Goal: Communication & Community: Answer question/provide support

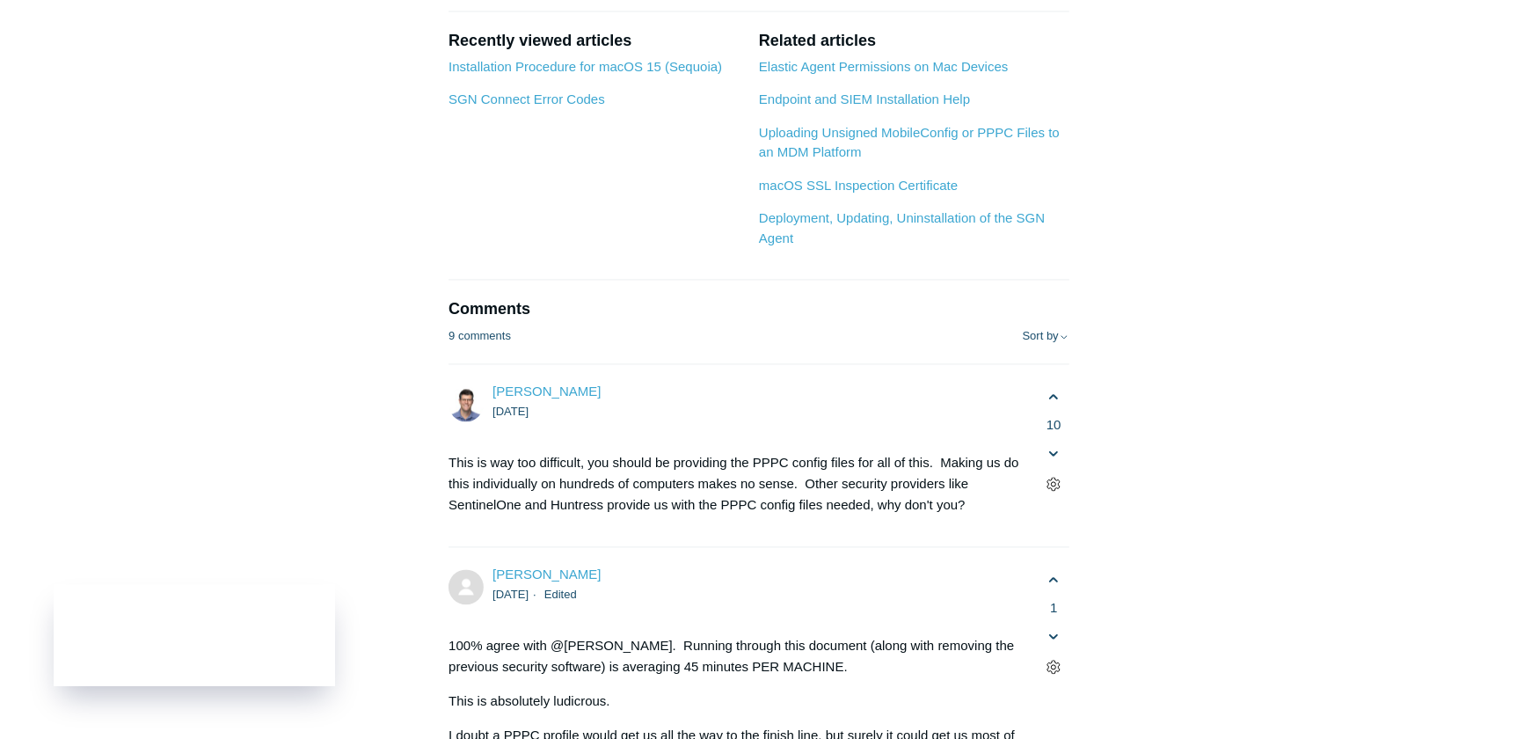
scroll to position [3277, 0]
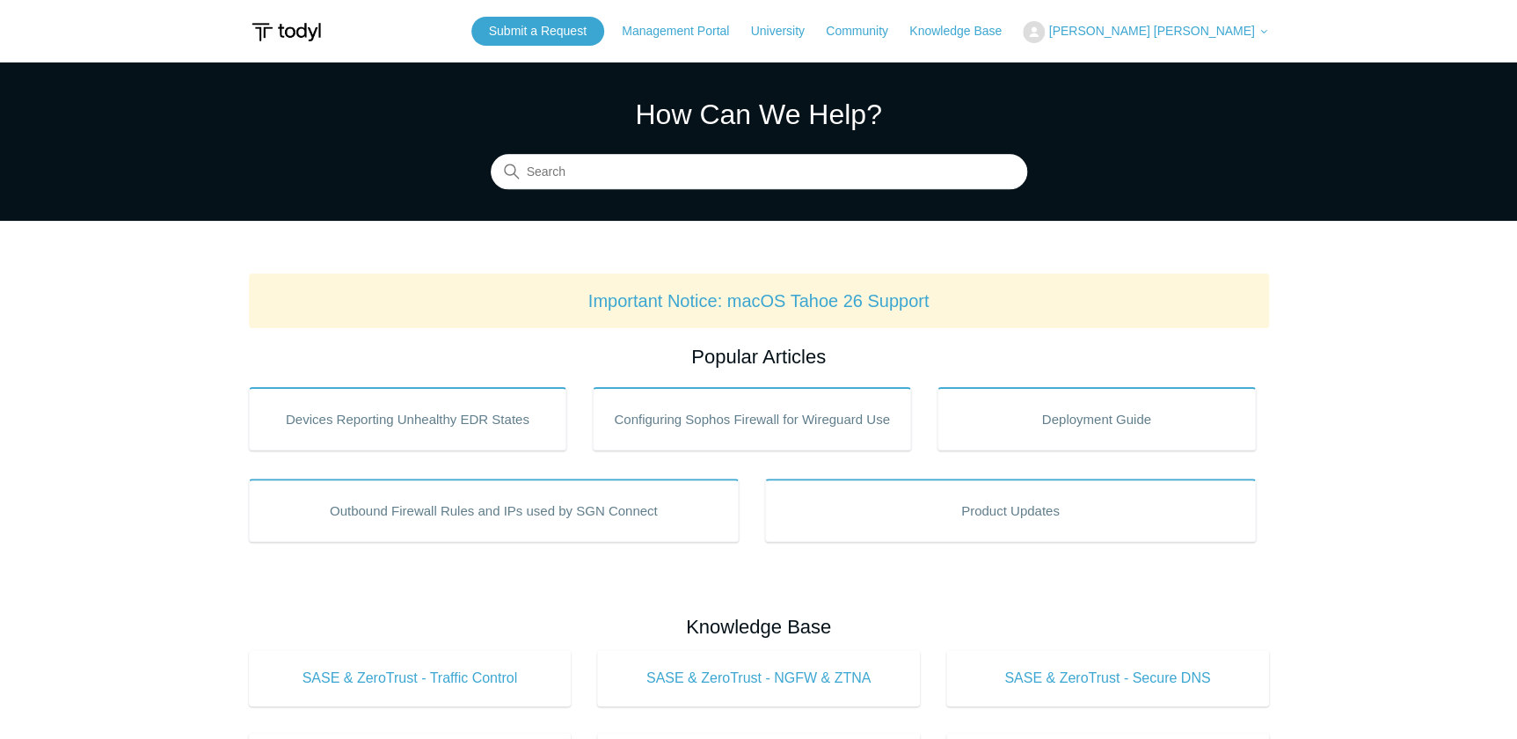
click at [1237, 35] on span "[PERSON_NAME] [PERSON_NAME]" at bounding box center [1151, 31] width 206 height 14
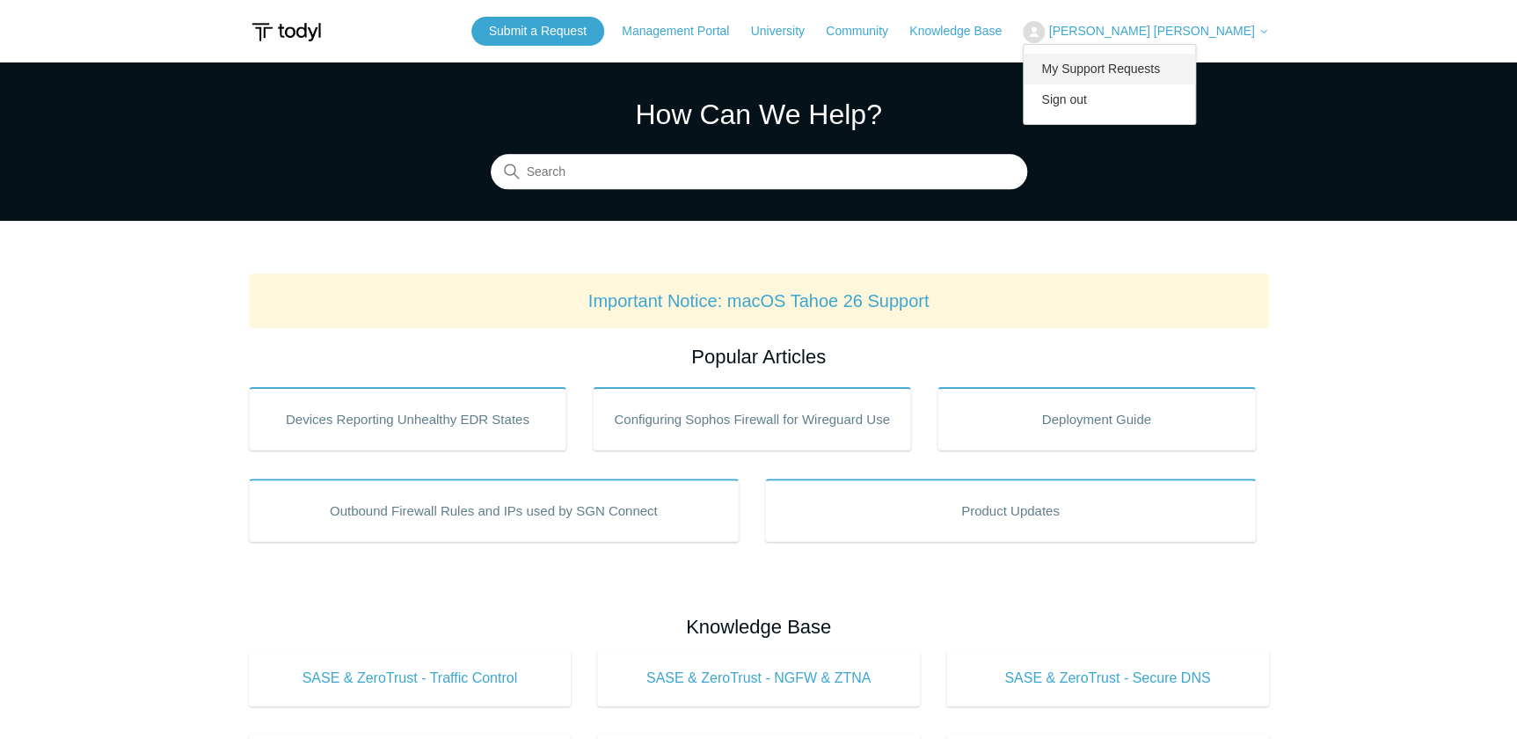
click at [1195, 82] on link "My Support Requests" at bounding box center [1108, 69] width 171 height 31
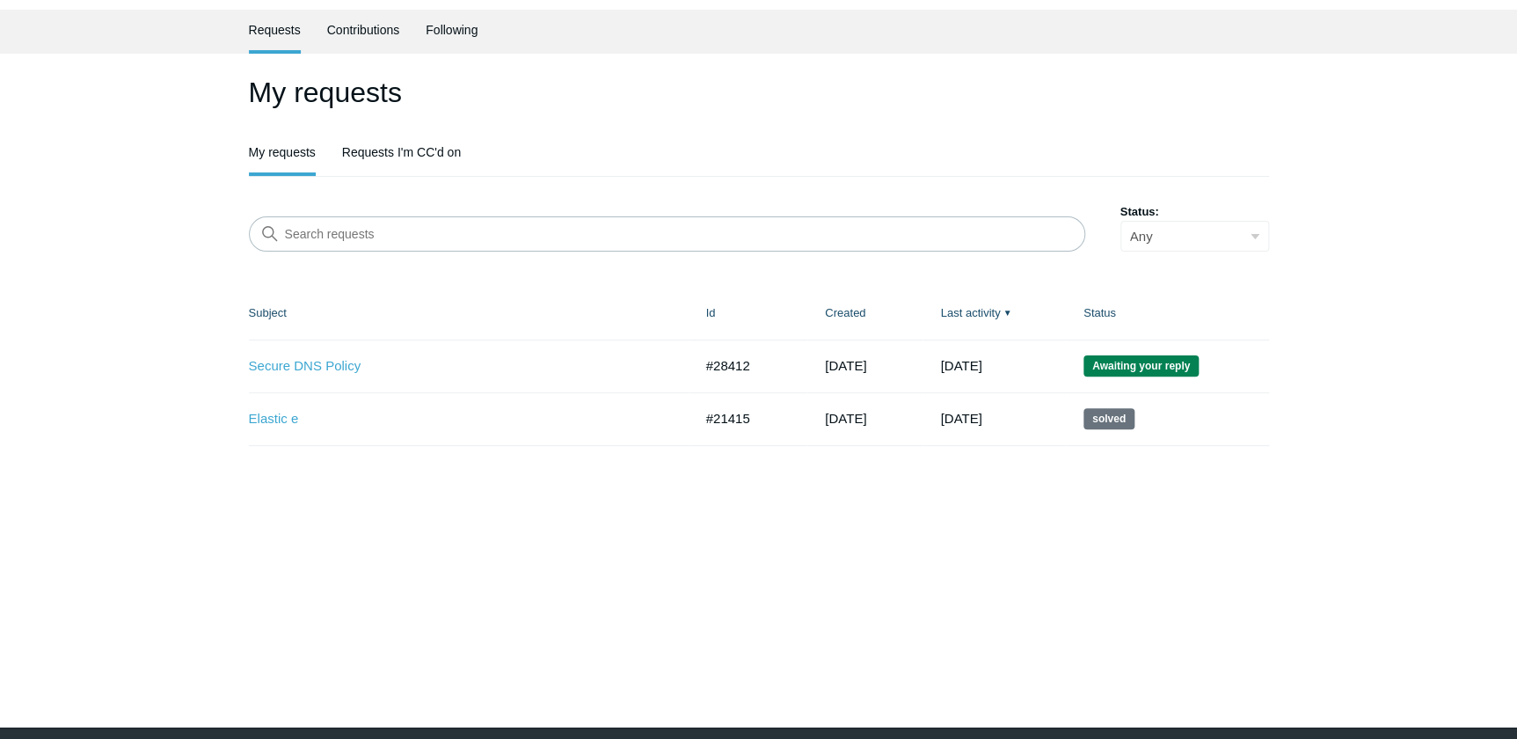
scroll to position [110, 0]
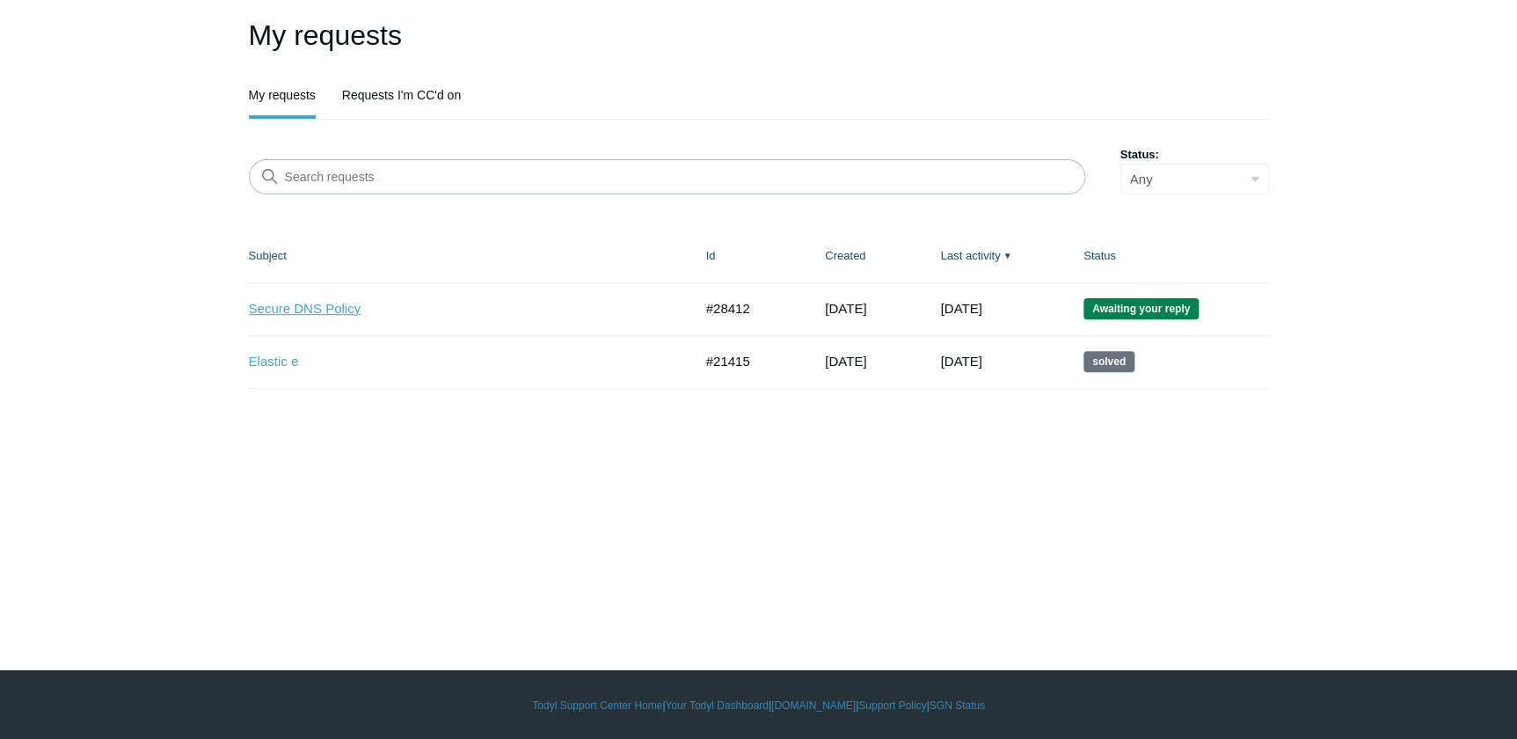
click at [305, 307] on link "Secure DNS Policy" at bounding box center [458, 309] width 418 height 20
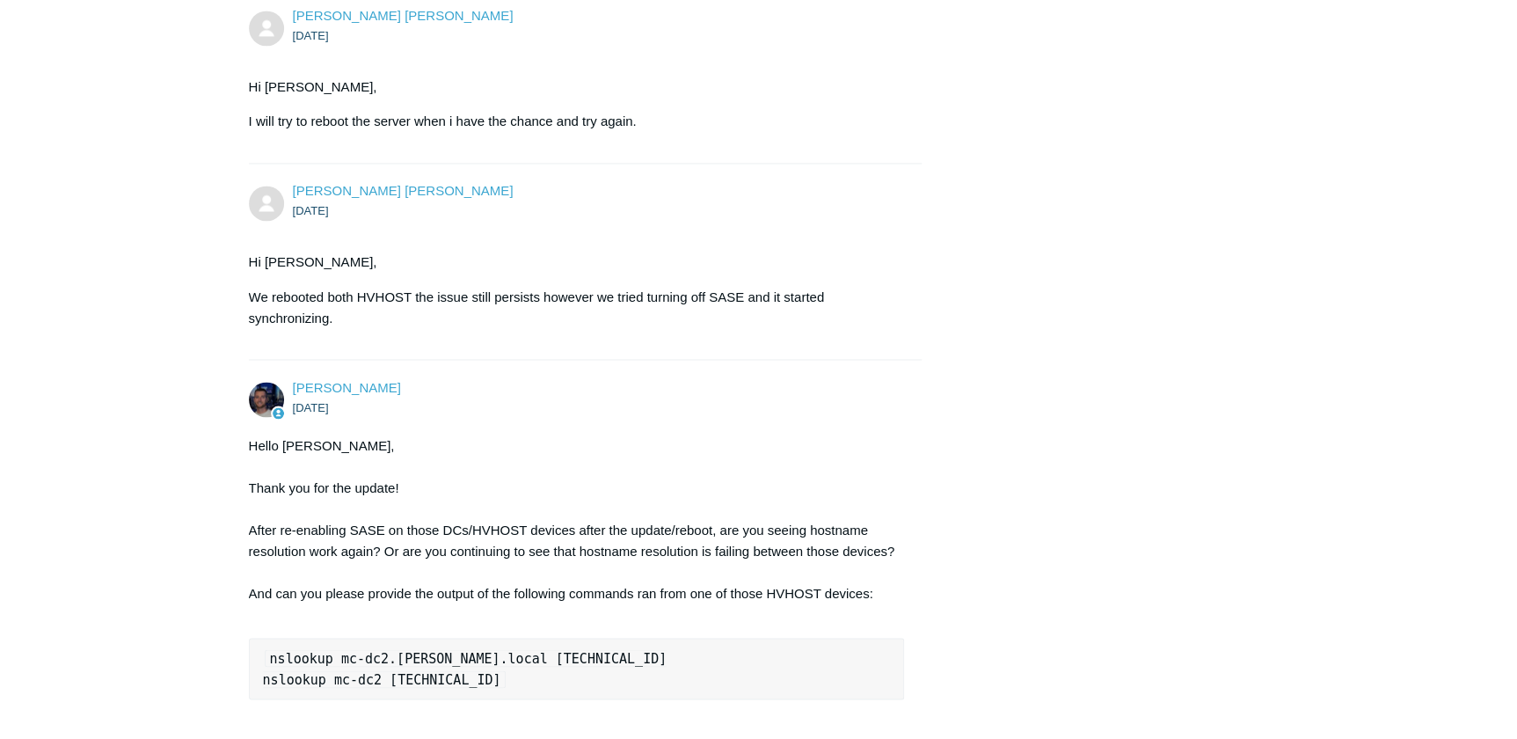
scroll to position [5035, 0]
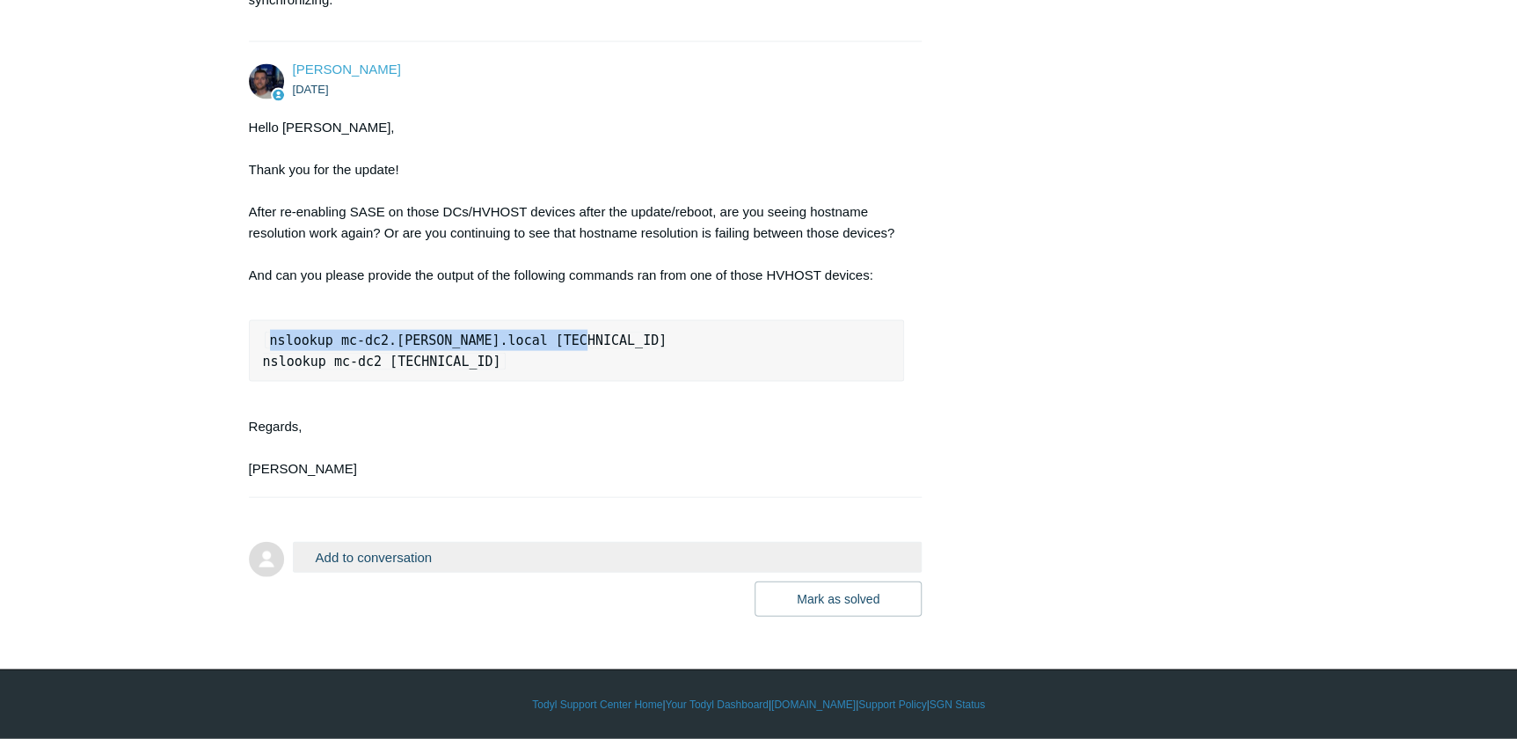
drag, startPoint x: 568, startPoint y: 489, endPoint x: 266, endPoint y: 499, distance: 302.6
click at [266, 382] on pre "nslookup mc-dc2.meilinger.local 10.3.0.4 nslookup mc-dc2 10.3.0.4" at bounding box center [577, 351] width 656 height 62
copy code "nslookup mc-dc2.[PERSON_NAME].local [TECHNICAL_ID]"
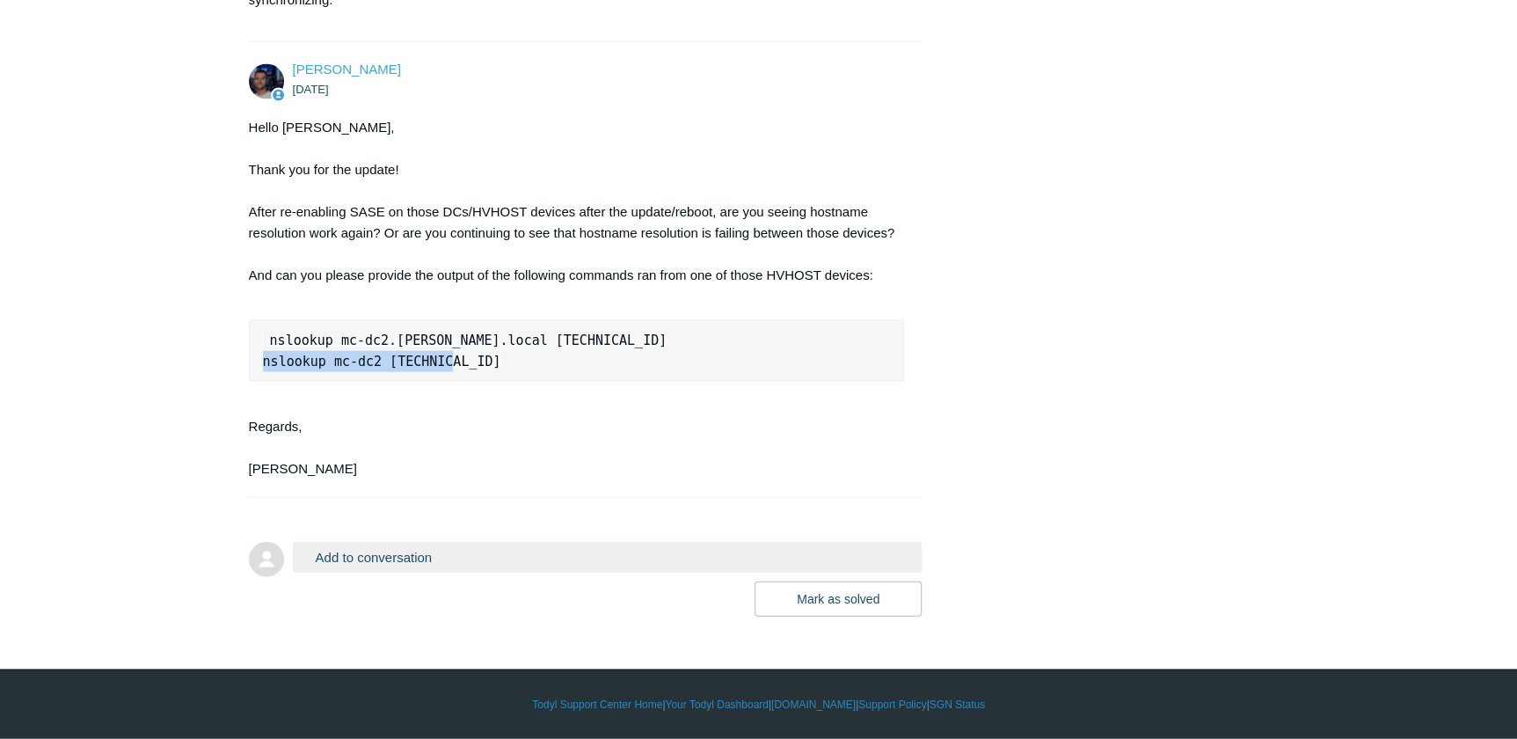
drag, startPoint x: 439, startPoint y: 519, endPoint x: 247, endPoint y: 521, distance: 191.7
click at [249, 382] on pre "nslookup mc-dc2.meilinger.local 10.3.0.4 nslookup mc-dc2 10.3.0.4" at bounding box center [577, 351] width 656 height 62
copy code "nslookup mc-dc2 [TECHNICAL_ID]"
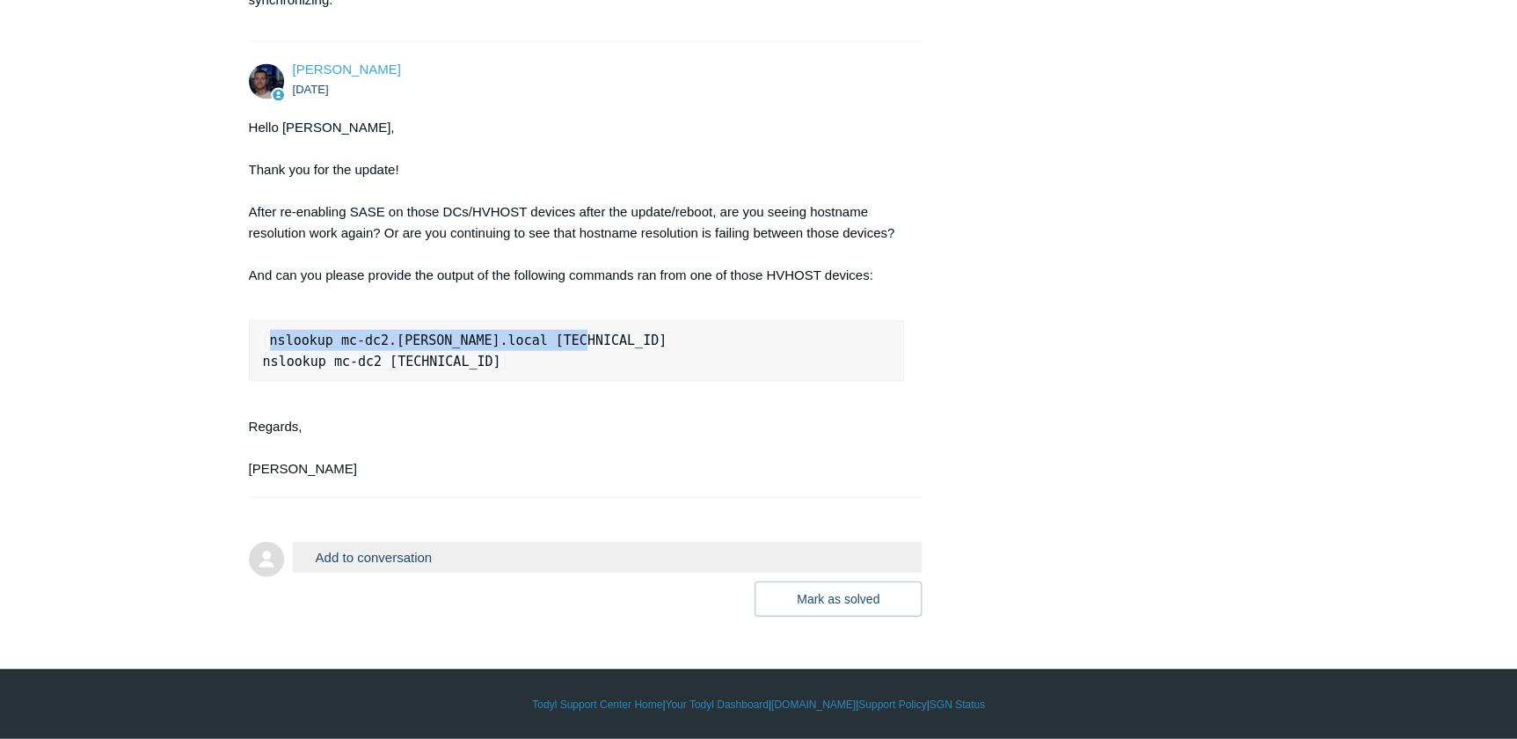
drag, startPoint x: 506, startPoint y: 497, endPoint x: 256, endPoint y: 492, distance: 249.7
click at [256, 382] on pre "nslookup mc-dc2.meilinger.local 10.3.0.4 nslookup mc-dc2 10.3.0.4" at bounding box center [577, 351] width 656 height 62
copy code "nslookup mc-dc2.[PERSON_NAME].local [TECHNICAL_ID]"
click at [460, 382] on pre "nslookup mc-dc2.meilinger.local 10.3.0.4 nslookup mc-dc2 10.3.0.4" at bounding box center [577, 351] width 656 height 62
drag, startPoint x: 572, startPoint y: 492, endPoint x: 252, endPoint y: 485, distance: 319.2
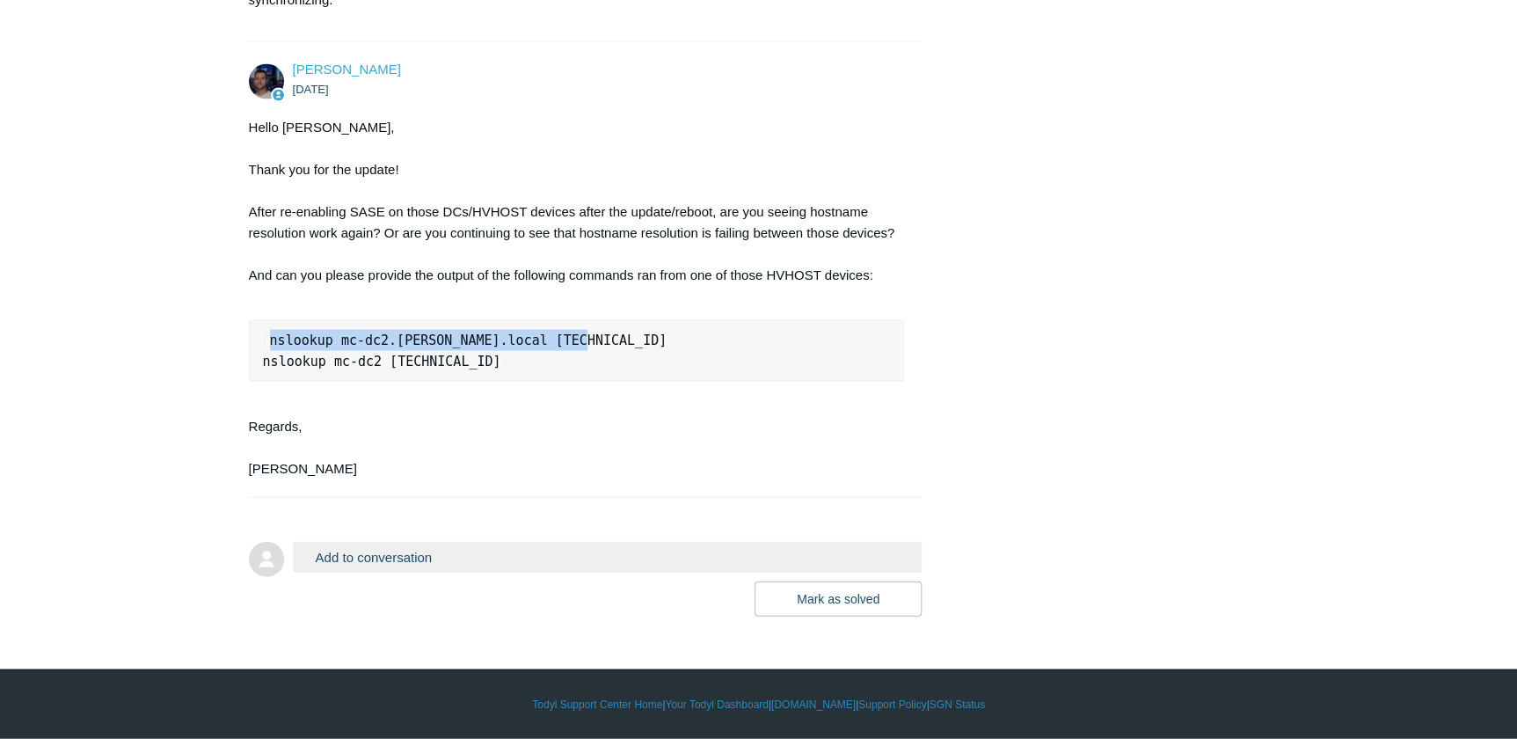
click at [252, 382] on pre "nslookup mc-dc2.meilinger.local 10.3.0.4 nslookup mc-dc2 10.3.0.4" at bounding box center [577, 351] width 656 height 62
copy code "nslookup mc-dc2.[PERSON_NAME].local [TECHNICAL_ID]"
click at [430, 479] on div "Hello Erwin, Thank you for the update! After re-enabling SASE on those DCs/HVHO…" at bounding box center [577, 298] width 656 height 362
click at [634, 563] on button "Add to conversation" at bounding box center [608, 557] width 630 height 31
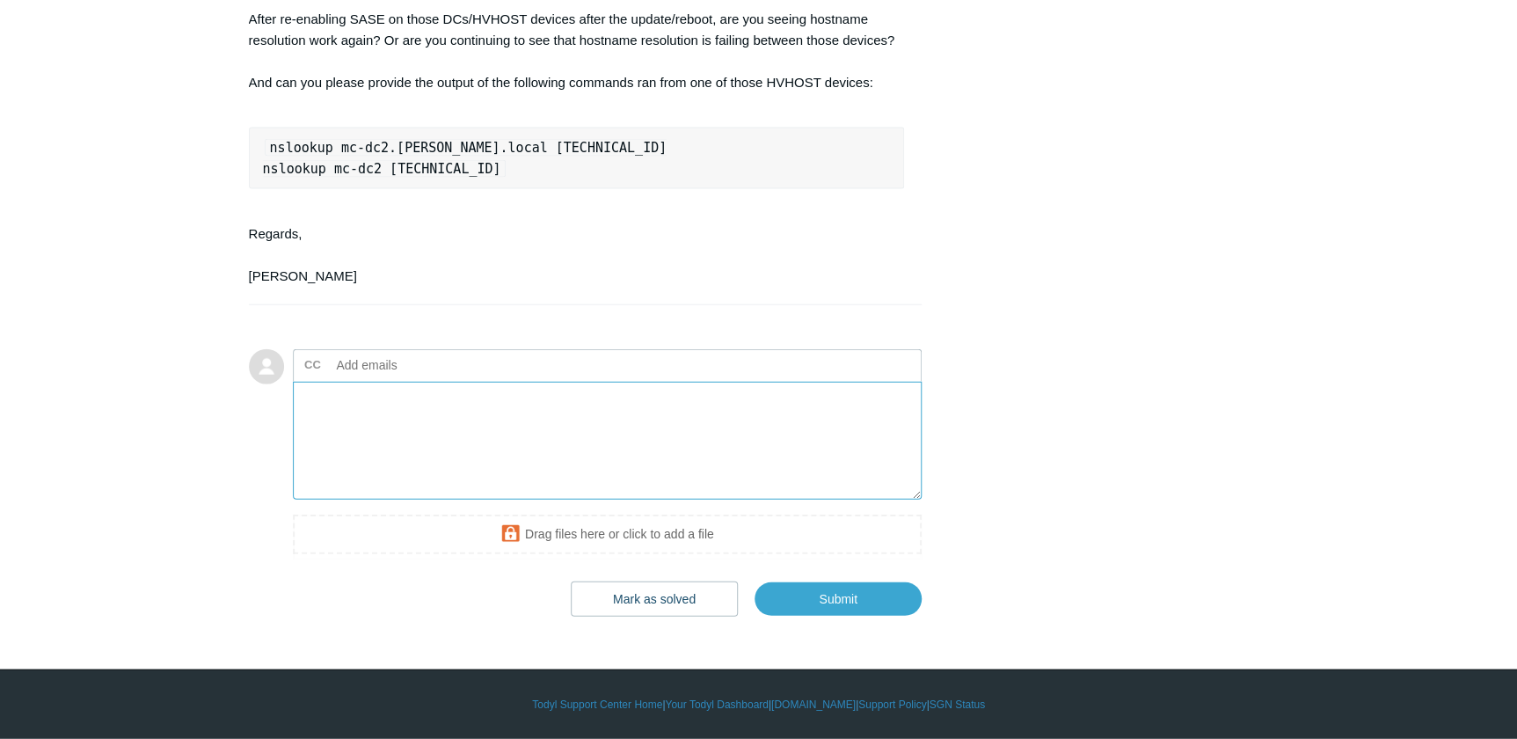
scroll to position [5348, 0]
click at [528, 483] on textarea "Add your reply" at bounding box center [608, 441] width 630 height 119
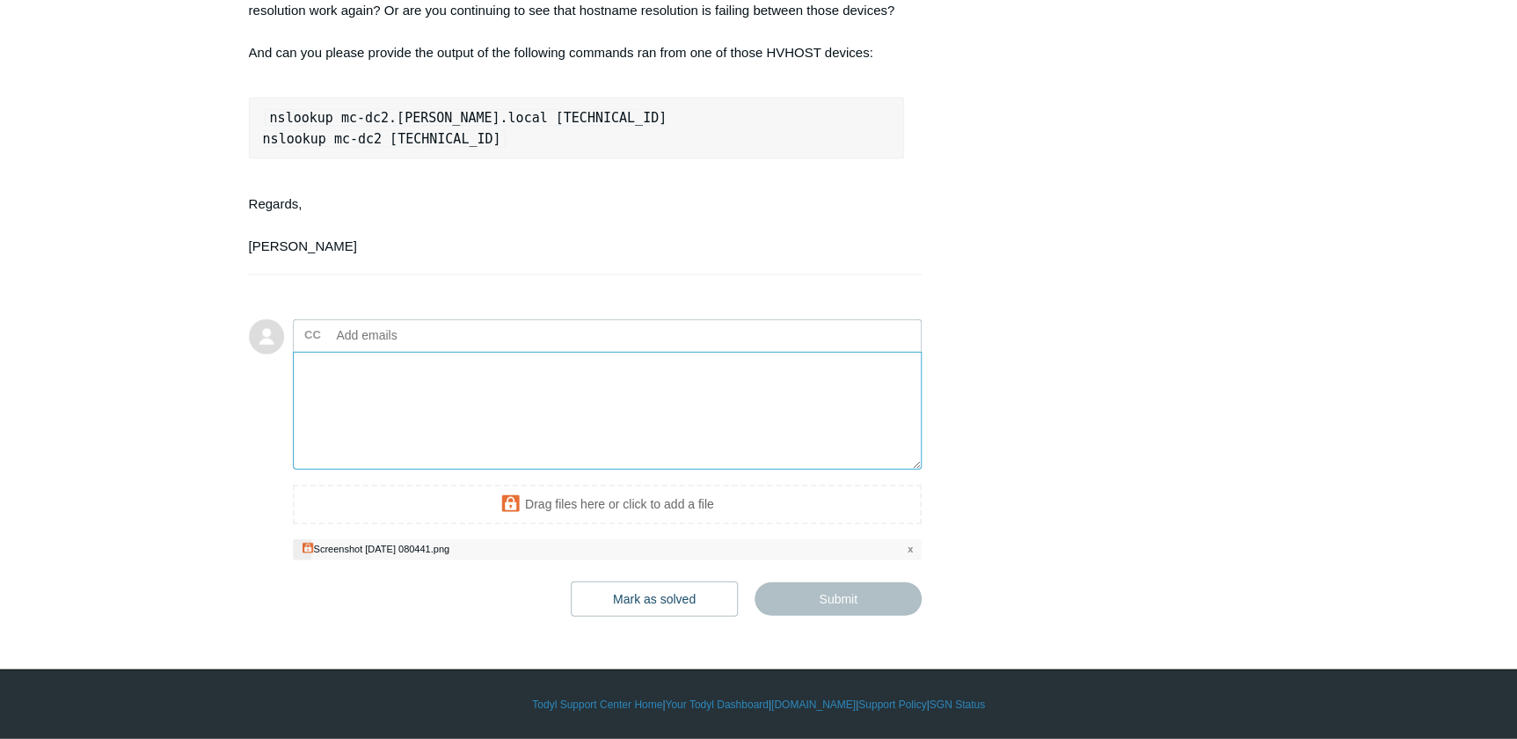
click at [539, 456] on textarea "Add your reply" at bounding box center [608, 411] width 630 height 119
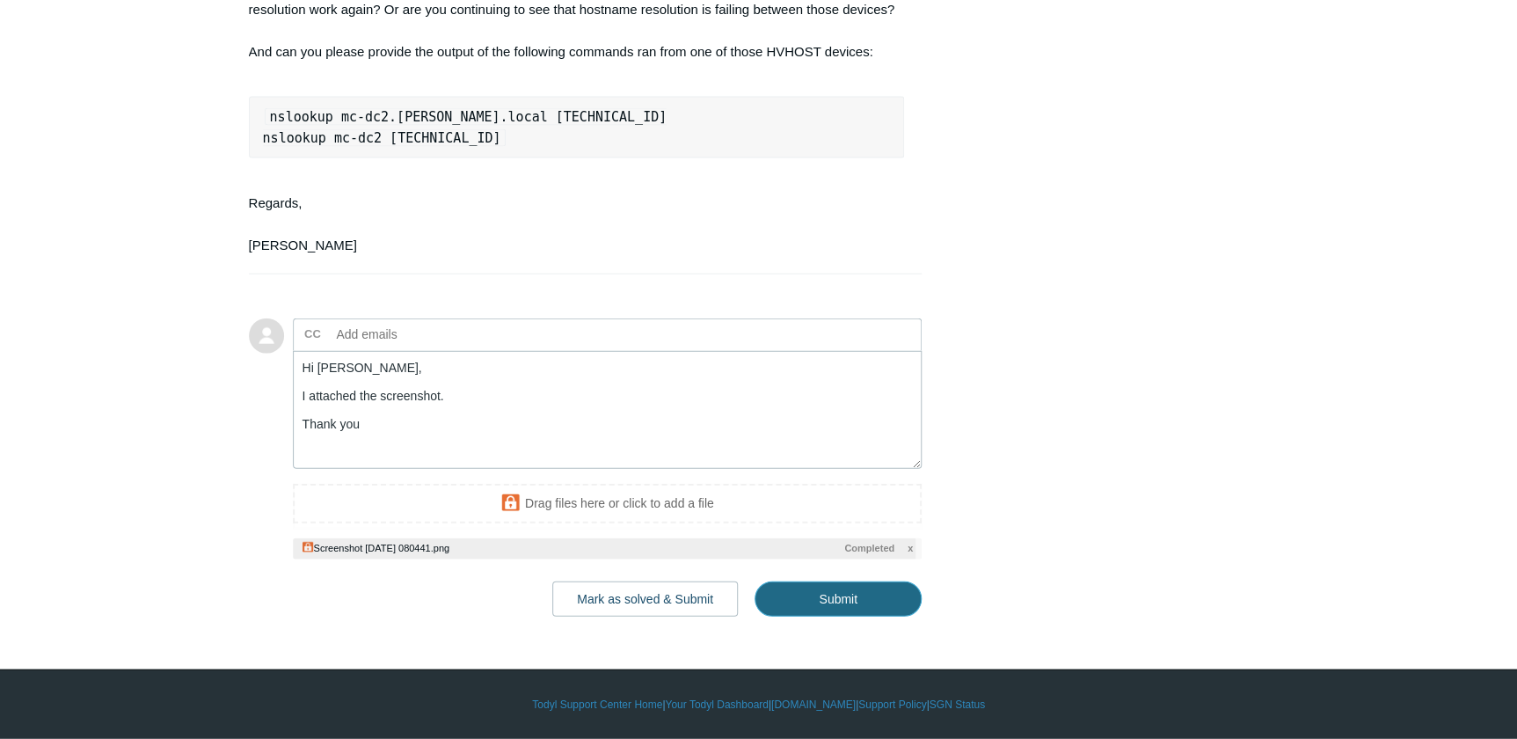
click at [820, 616] on input "Submit" at bounding box center [837, 598] width 167 height 35
type textarea "Hi Connor, I attached the screenshot. Thank you This ticket includes a secure a…"
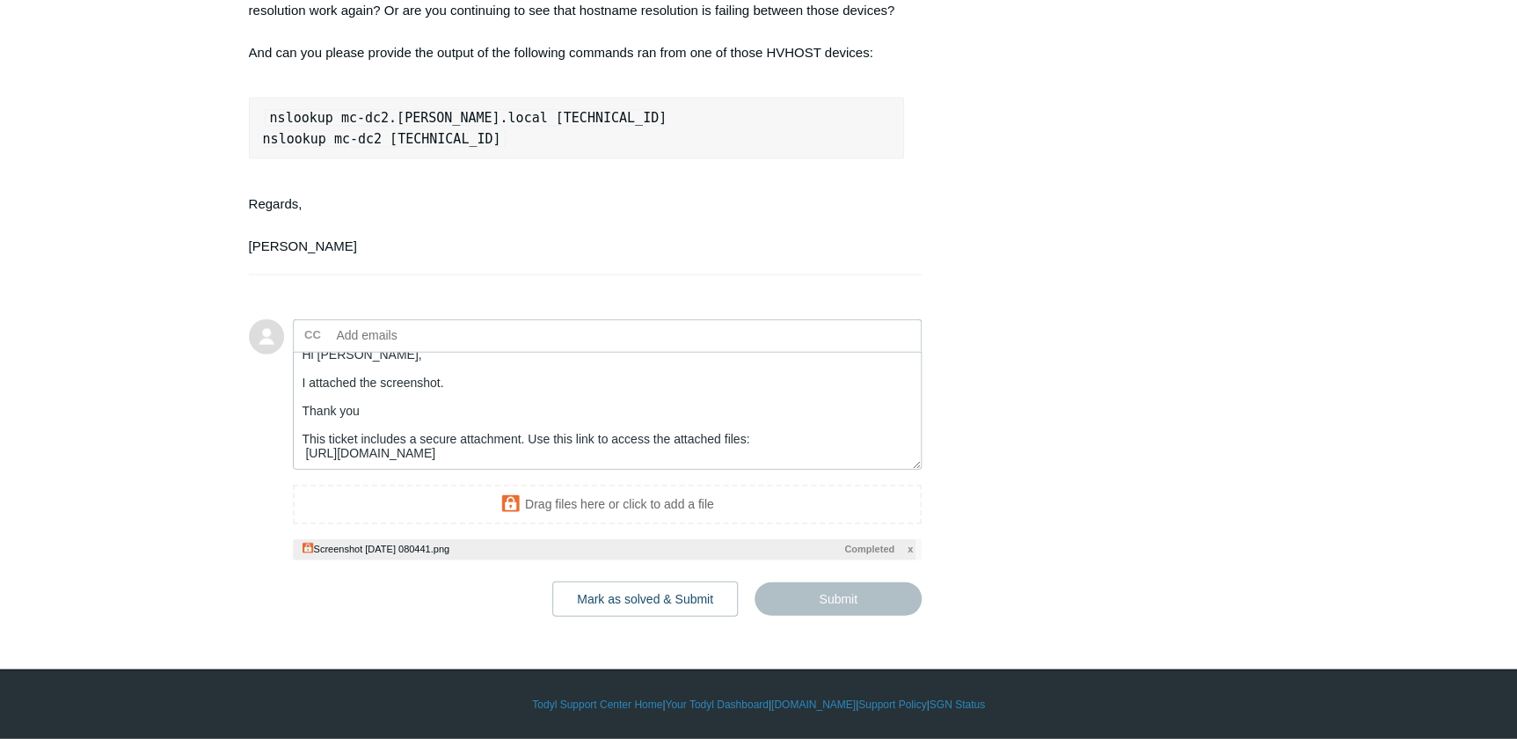
scroll to position [42, 0]
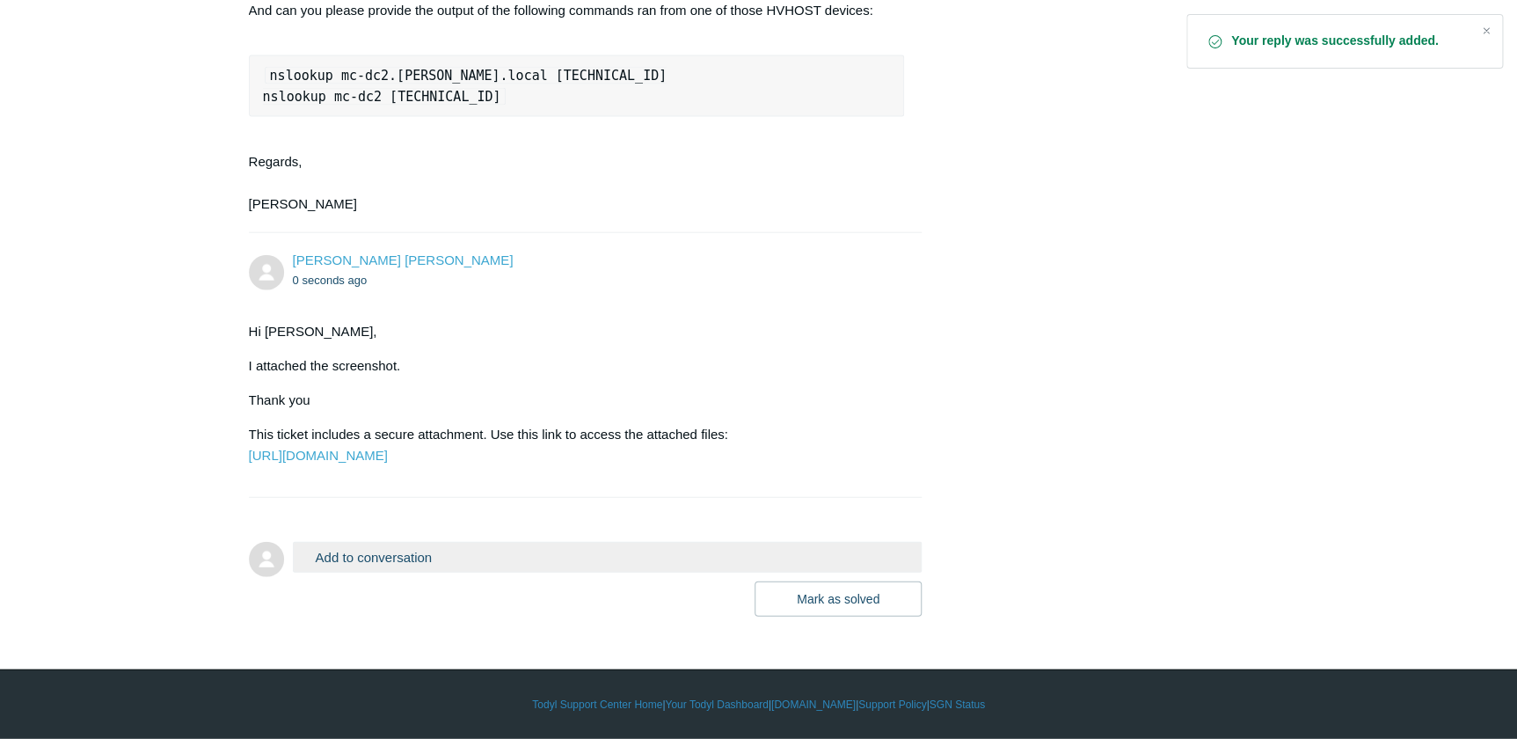
scroll to position [5494, 0]
